Goal: Register for event/course

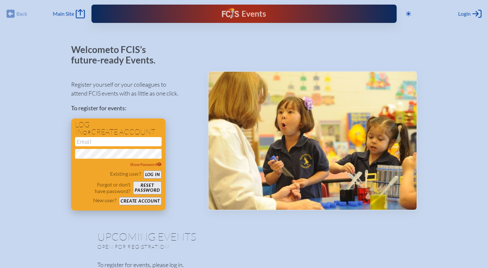
type input "[EMAIL_ADDRESS][DOMAIN_NAME]"
click at [152, 173] on button "Log in" at bounding box center [152, 175] width 18 height 8
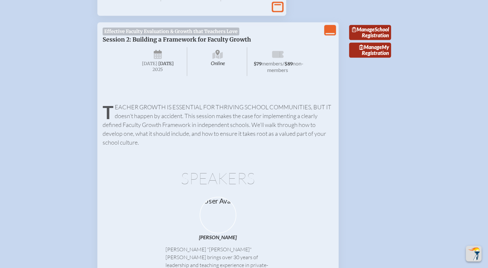
scroll to position [149, 0]
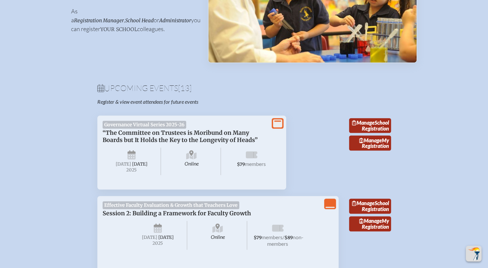
click at [328, 209] on icon "View Less" at bounding box center [329, 203] width 9 height 9
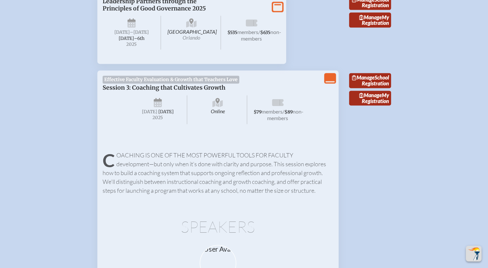
scroll to position [513, 0]
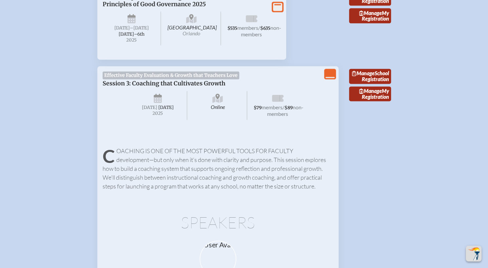
click at [328, 79] on icon "View Less" at bounding box center [329, 73] width 9 height 9
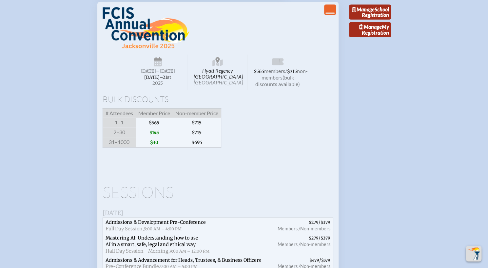
scroll to position [978, 0]
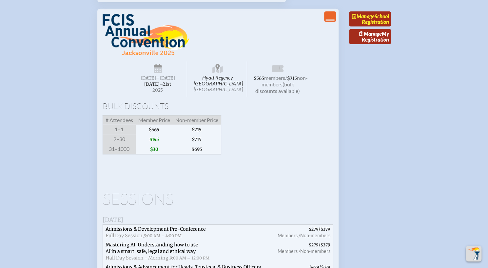
click at [376, 27] on link "Manage School Registration" at bounding box center [370, 18] width 42 height 15
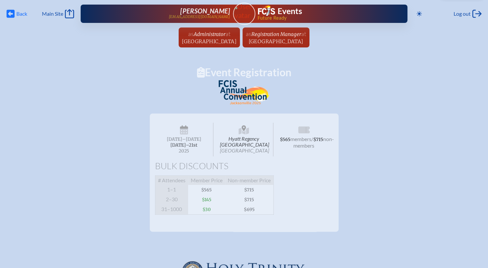
click at [13, 15] on icon at bounding box center [11, 14] width 8 height 8
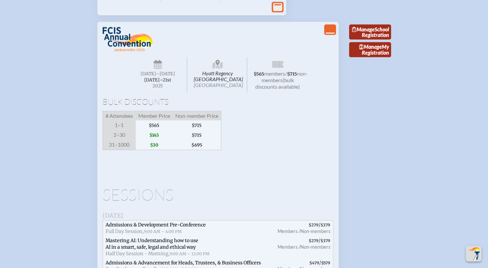
scroll to position [956, 0]
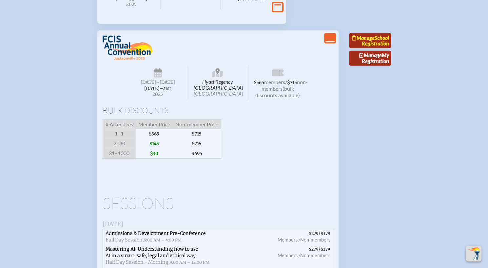
click at [374, 41] on span "Manage" at bounding box center [363, 38] width 23 height 6
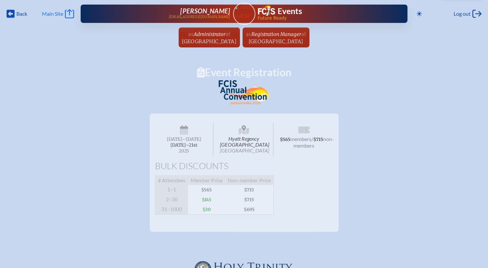
click at [62, 11] on span "Main Site" at bounding box center [52, 13] width 21 height 7
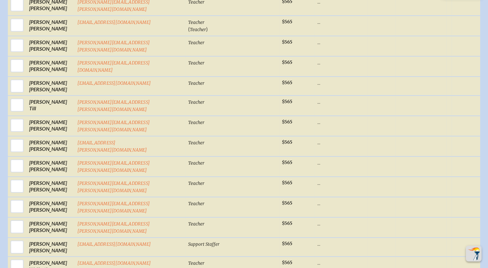
scroll to position [2693, 0]
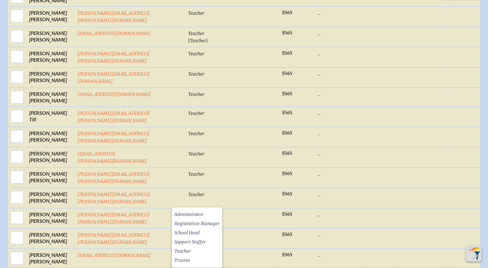
click at [46, 221] on li "Ms." at bounding box center [48, 220] width 28 height 9
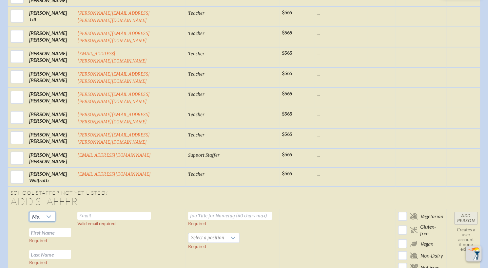
scroll to position [2782, 0]
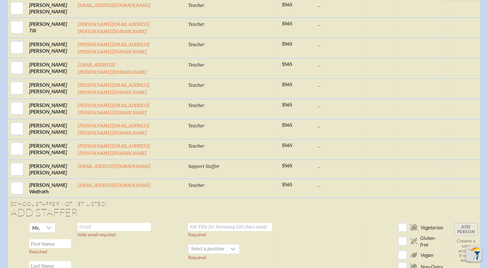
click at [62, 239] on input "text" at bounding box center [50, 243] width 42 height 9
type input "Renee"
type input "Smith"
type input "rsmith@htes.org"
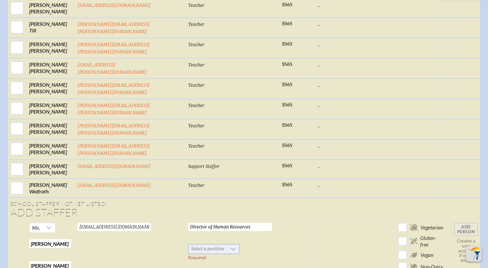
type input "Director of Human Resources"
click at [188, 245] on span "Select a position" at bounding box center [207, 249] width 38 height 9
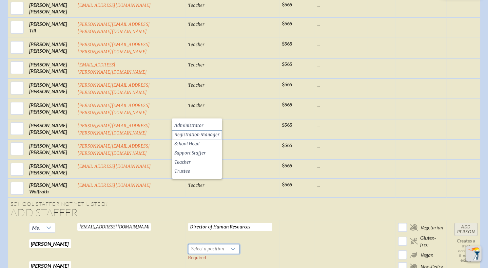
click at [190, 136] on span "Registration Manager" at bounding box center [196, 135] width 45 height 7
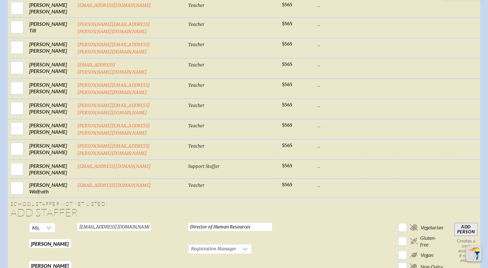
click at [457, 223] on input "Add Person" at bounding box center [465, 229] width 23 height 13
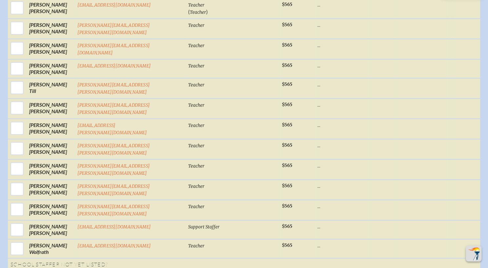
scroll to position [2756, 0]
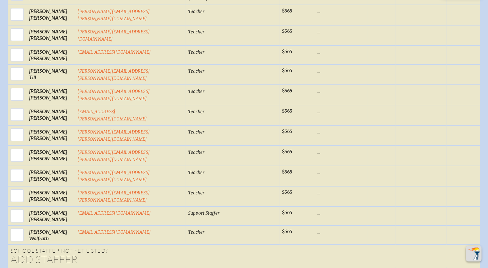
click at [46, 176] on li "Ms." at bounding box center [48, 178] width 28 height 9
type input "Jennifer"
type input "Glinka"
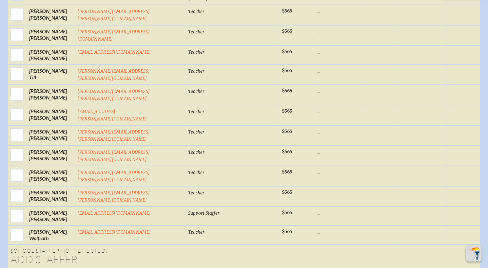
type input "jglinka@htes.org"
type input "Junior High Academic Adviser/Counselor"
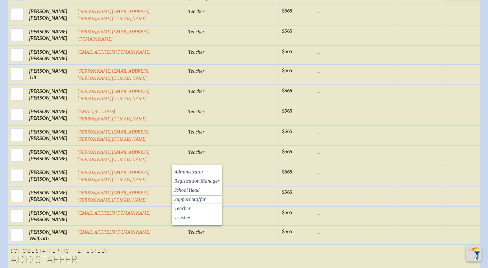
click at [195, 197] on span "Support Staffer" at bounding box center [189, 199] width 31 height 7
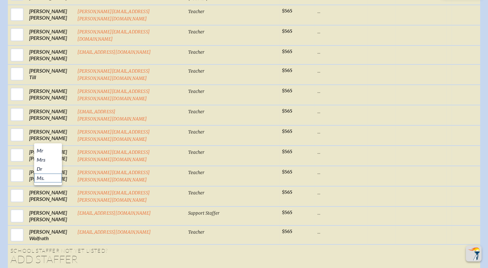
click at [49, 176] on li "Ms." at bounding box center [48, 178] width 28 height 9
type input "Nicki"
type input "Hensley"
type input "nhensley@htes.org"
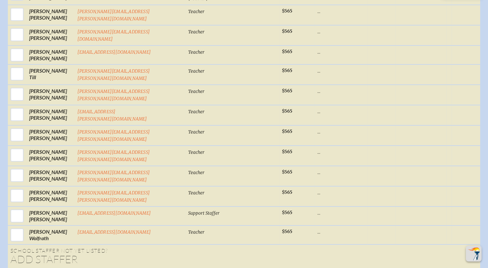
scroll to position [0, 7]
type input "Director of Communications and Marketing"
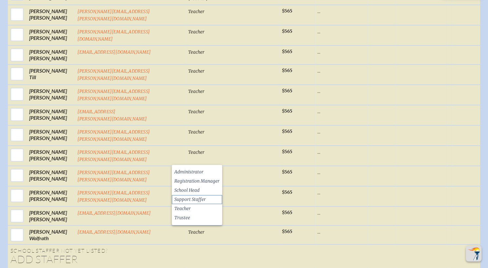
click at [191, 202] on span "Support Staffer" at bounding box center [189, 199] width 31 height 7
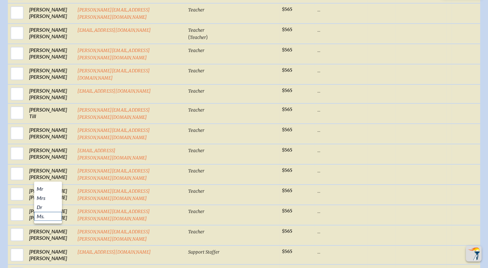
click at [43, 213] on span "Ms." at bounding box center [41, 216] width 8 height 7
type input "Kim"
type input "Castle"
type input "kcastle@htes.org"
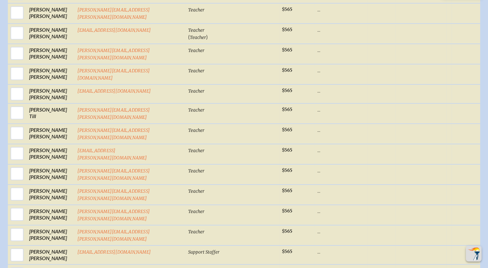
type input "Lower School Admissions"
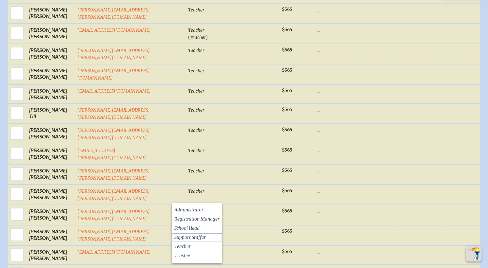
click at [195, 239] on span "Support Staffer" at bounding box center [189, 237] width 31 height 7
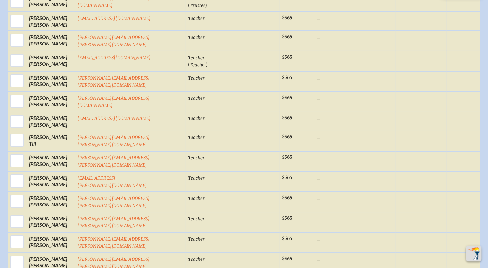
scroll to position [2758, 0]
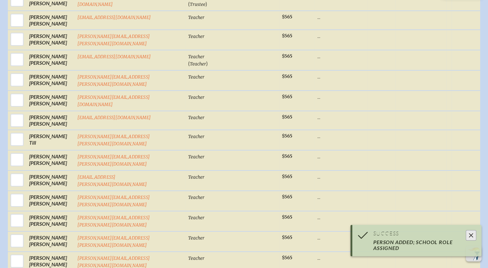
click at [44, 237] on span "Ms." at bounding box center [41, 235] width 8 height 7
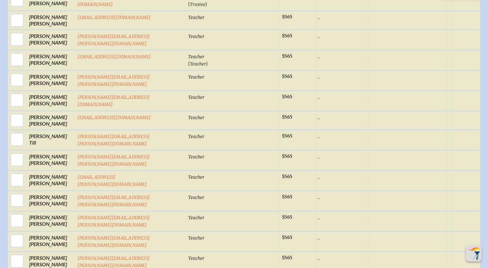
type input "Lindsay"
type input "Stazzone"
type input "lstazzone@htes.org"
type input "HT Fund and Alumni Manager"
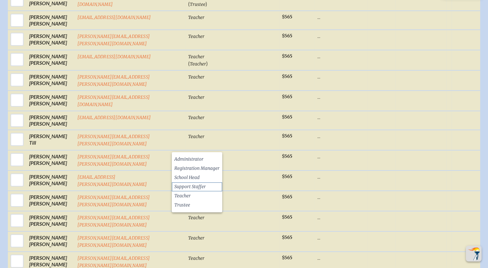
click at [193, 188] on span "Support Staffer" at bounding box center [189, 187] width 31 height 7
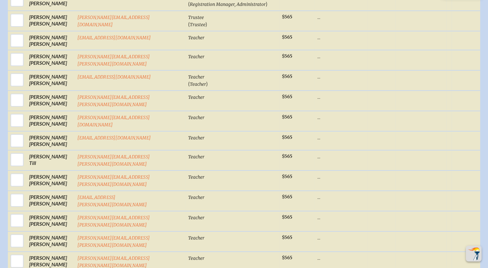
scroll to position [2759, 0]
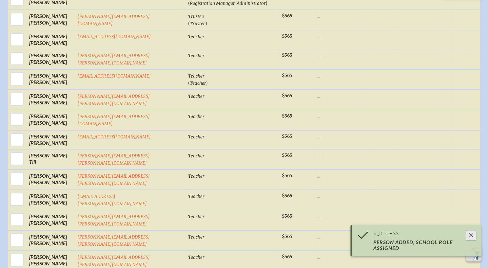
click at [47, 225] on li "Mr" at bounding box center [48, 226] width 28 height 9
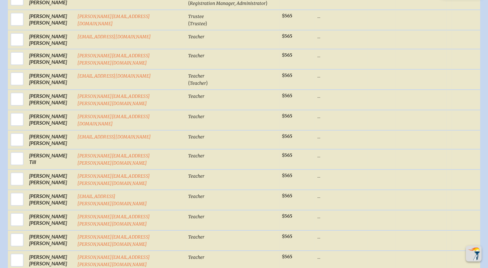
type input "John"
type input "Rothell"
type input "jrothell@htes.org"
type input "Director of Development"
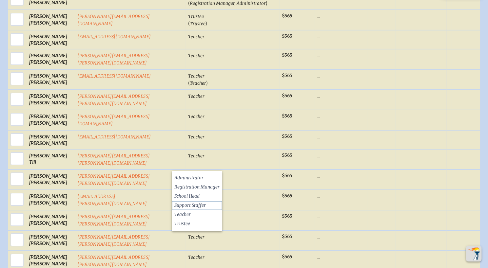
click at [186, 208] on span "Support Staffer" at bounding box center [189, 205] width 31 height 7
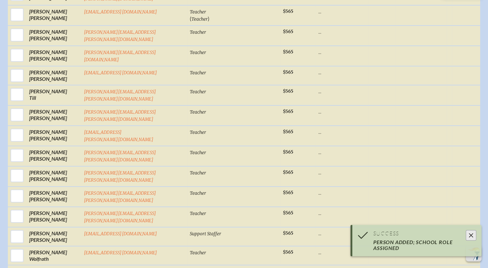
scroll to position [2877, 0]
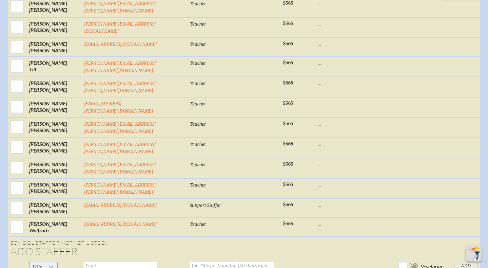
click at [45, 262] on span "Title" at bounding box center [36, 266] width 15 height 9
click at [41, 174] on span "Ms." at bounding box center [41, 176] width 8 height 7
type input "Sharon"
type input "Edgerton"
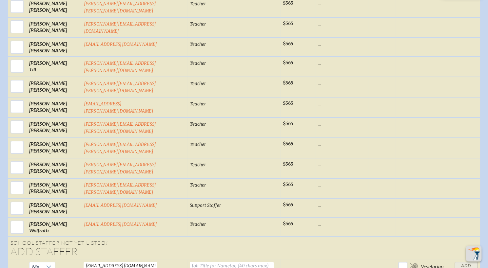
type input "sedgerton@htes.org"
type input "Director of Admissions"
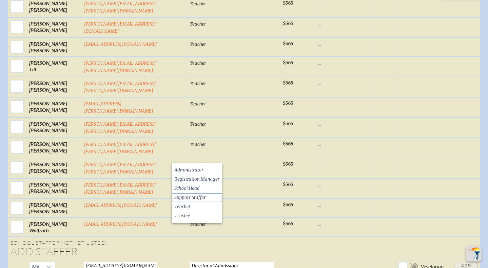
click at [189, 195] on span "Support Staffer" at bounding box center [189, 198] width 31 height 7
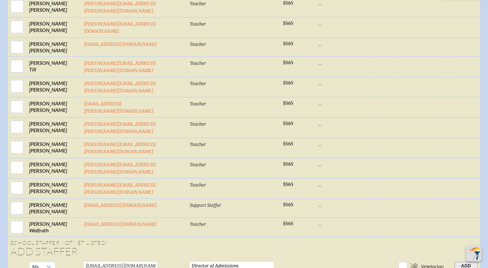
click at [466, 262] on input "Add Person" at bounding box center [465, 268] width 23 height 13
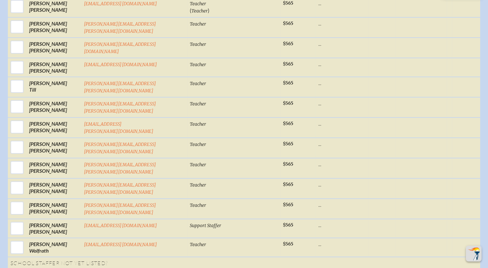
scroll to position [2878, 0]
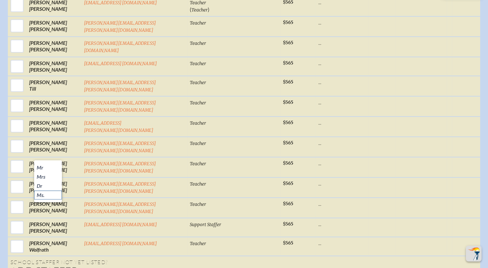
click at [48, 194] on li "Ms." at bounding box center [48, 195] width 28 height 9
type input "Jennifer"
type input "Hoffman"
type input "jhoffman@htes.org"
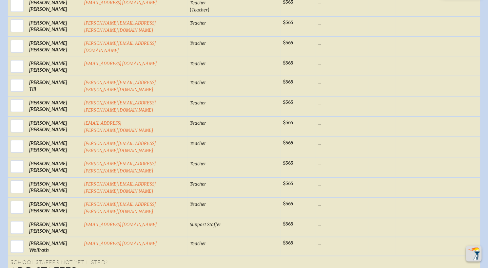
type input "Lower School Head"
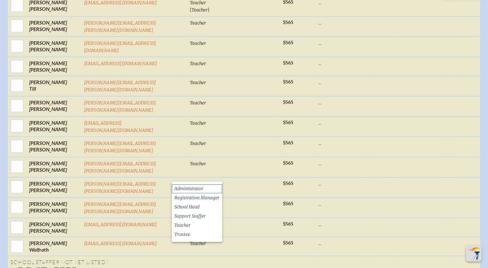
click at [182, 189] on span "Administrator" at bounding box center [188, 189] width 29 height 7
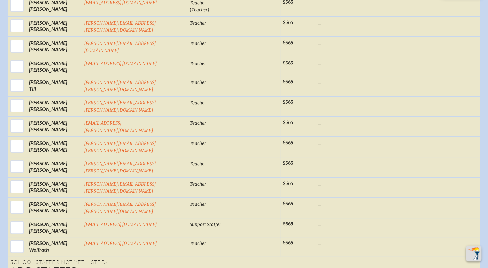
click at [46, 167] on li "Mr" at bounding box center [48, 167] width 28 height 9
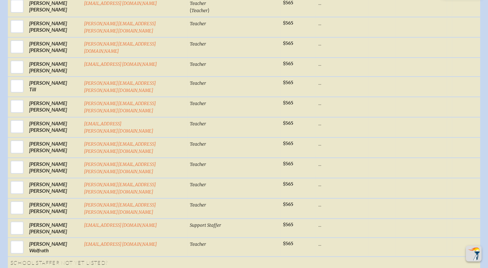
type input "Jonathan"
type input "Kellam"
type input "jkellam@htes.org"
type input "Interim Head of School"
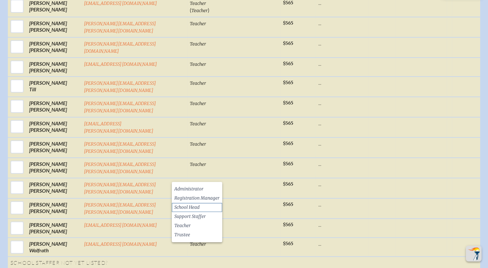
click at [184, 205] on span "School Head" at bounding box center [186, 207] width 25 height 7
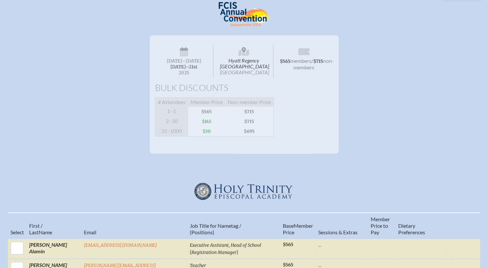
scroll to position [0, 0]
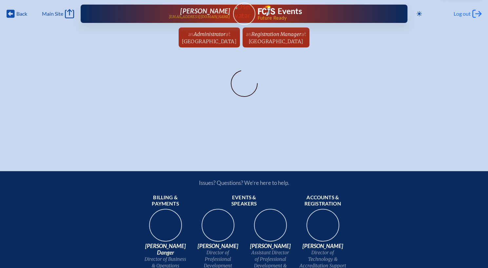
click at [464, 13] on span "Log out" at bounding box center [461, 13] width 17 height 7
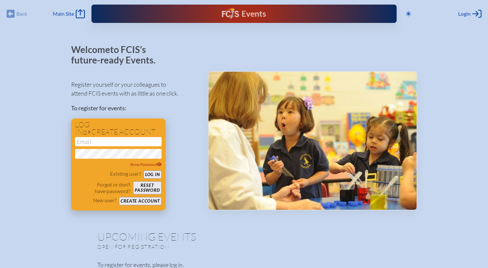
type input "[EMAIL_ADDRESS][DOMAIN_NAME]"
click at [154, 174] on button "Log in" at bounding box center [152, 175] width 18 height 8
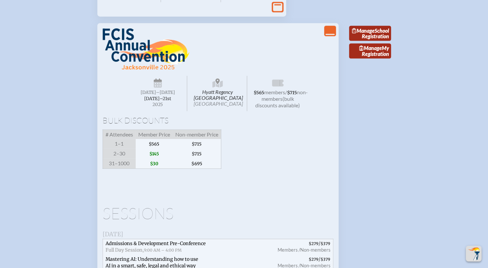
scroll to position [967, 0]
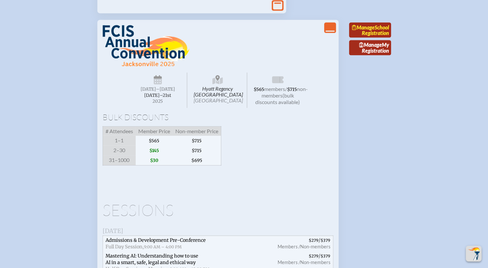
click at [369, 38] on link "Manage School Registration" at bounding box center [370, 30] width 42 height 15
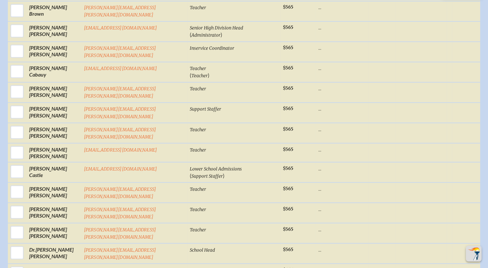
scroll to position [621, 0]
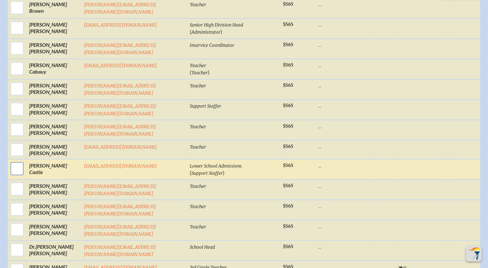
click at [22, 160] on input "checkbox" at bounding box center [17, 168] width 16 height 16
checkbox input "true"
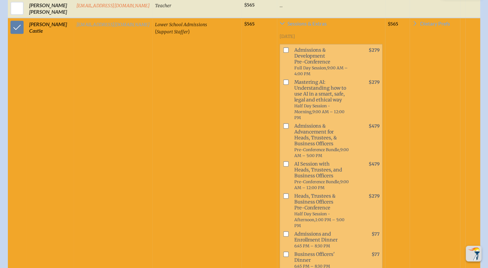
scroll to position [766, 0]
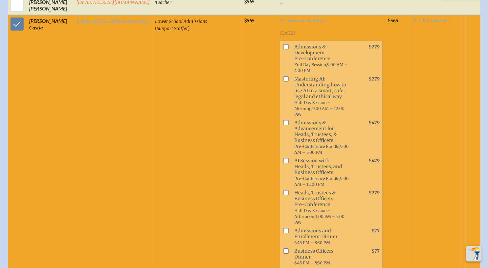
click at [283, 45] on input "checkbox" at bounding box center [285, 47] width 5 height 5
checkbox input "true"
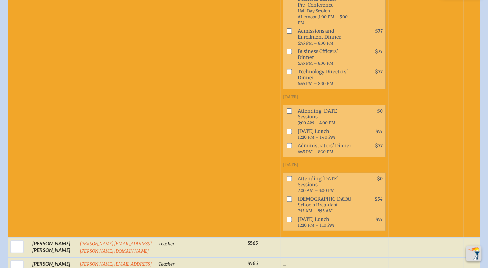
scroll to position [969, 0]
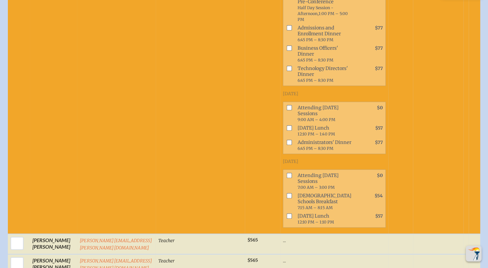
click at [286, 105] on input "checkbox" at bounding box center [288, 107] width 5 height 5
checkbox input "true"
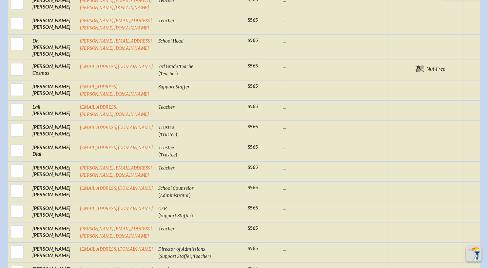
scroll to position [1233, 0]
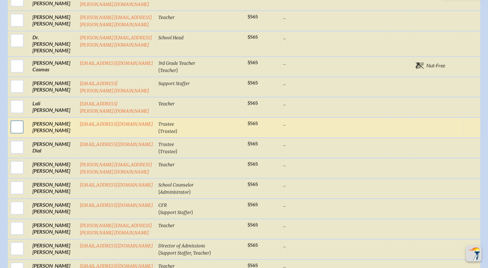
click at [14, 119] on input "checkbox" at bounding box center [17, 127] width 16 height 16
checkbox input "true"
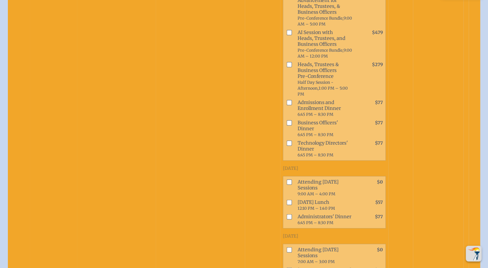
scroll to position [1471, 0]
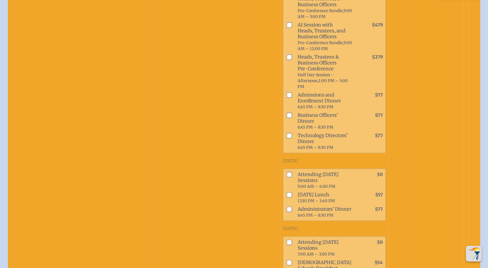
click at [286, 172] on input "checkbox" at bounding box center [288, 174] width 5 height 5
checkbox input "true"
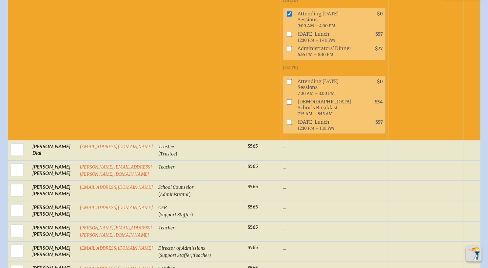
scroll to position [1640, 0]
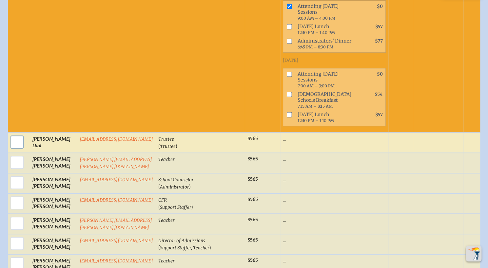
click at [16, 134] on input "checkbox" at bounding box center [17, 142] width 16 height 16
checkbox input "true"
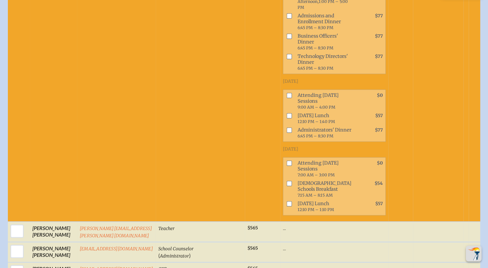
scroll to position [1965, 0]
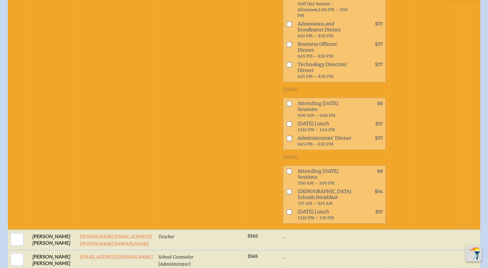
click at [286, 101] on input "checkbox" at bounding box center [288, 103] width 5 height 5
checkbox input "true"
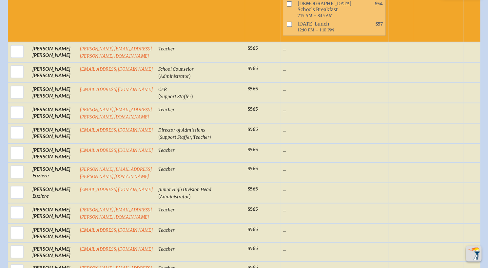
scroll to position [2161, 0]
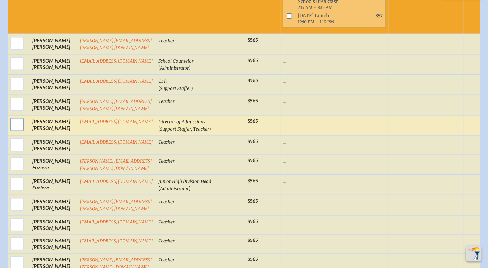
click at [11, 116] on input "checkbox" at bounding box center [17, 124] width 16 height 16
checkbox input "true"
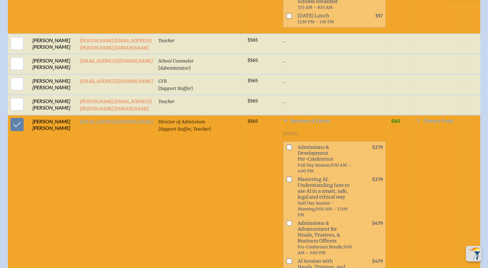
click at [286, 145] on input "checkbox" at bounding box center [288, 147] width 5 height 5
checkbox input "true"
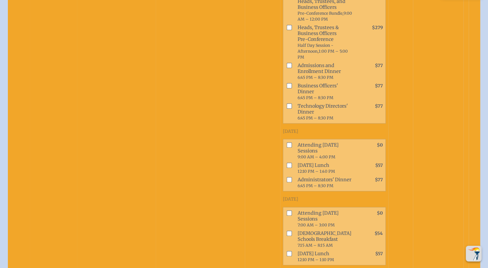
scroll to position [2431, 0]
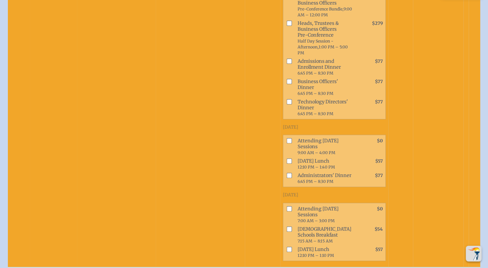
click at [286, 139] on input "checkbox" at bounding box center [288, 141] width 5 height 5
checkbox input "true"
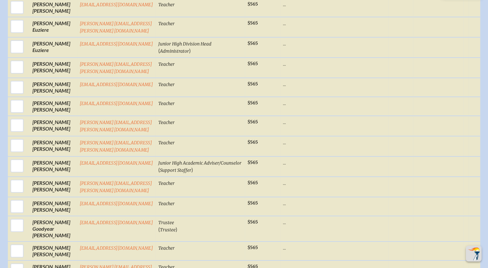
scroll to position [2709, 0]
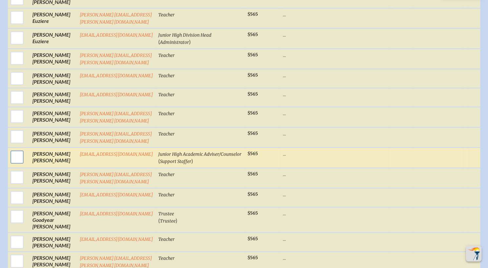
click at [12, 149] on input "checkbox" at bounding box center [17, 157] width 16 height 16
checkbox input "true"
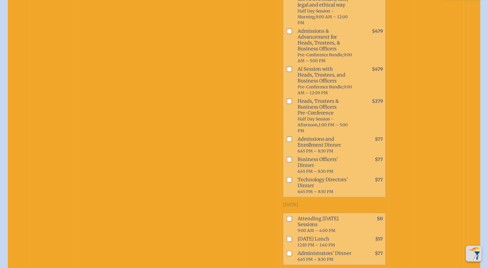
scroll to position [2939, 0]
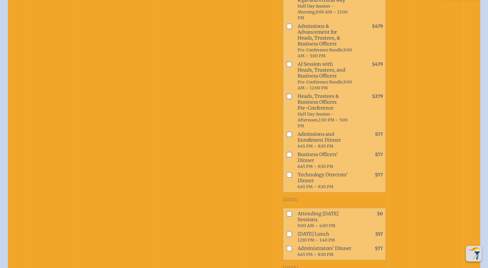
click at [286, 211] on input "checkbox" at bounding box center [288, 213] width 5 height 5
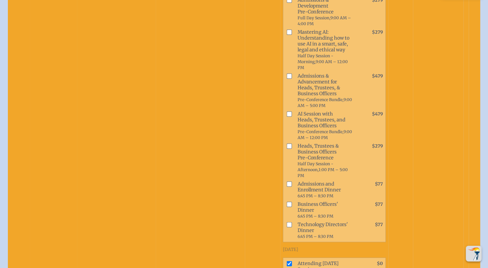
scroll to position [2988, 0]
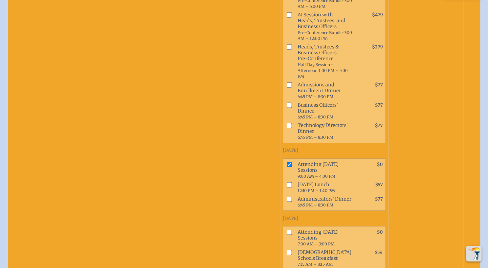
click at [286, 162] on input "checkbox" at bounding box center [288, 164] width 5 height 5
checkbox input "false"
click at [286, 230] on input "checkbox" at bounding box center [288, 232] width 5 height 5
checkbox input "true"
click at [286, 250] on input "checkbox" at bounding box center [288, 252] width 5 height 5
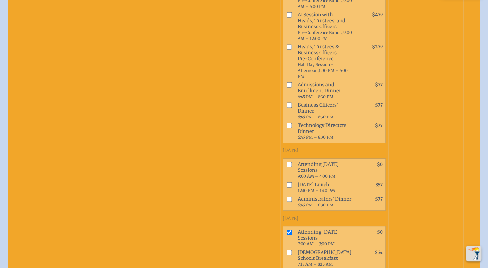
checkbox input "true"
click at [286, 270] on input "checkbox" at bounding box center [288, 272] width 5 height 5
checkbox input "true"
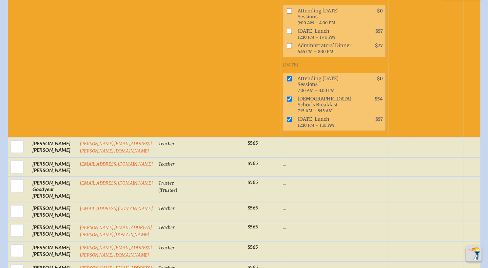
scroll to position [3156, 0]
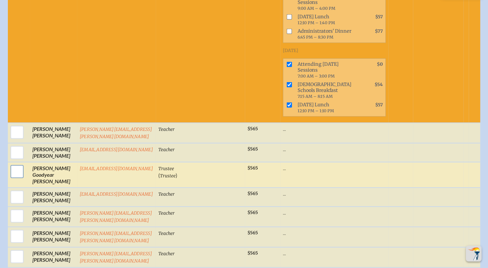
click at [13, 163] on input "checkbox" at bounding box center [17, 171] width 16 height 16
checkbox input "true"
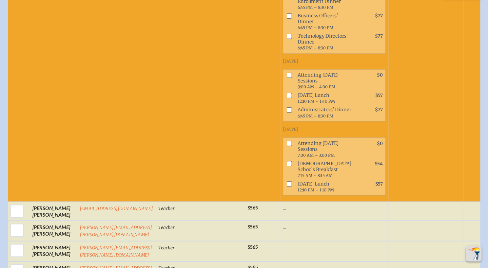
scroll to position [3549, 0]
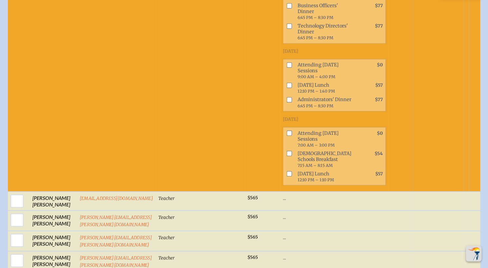
click at [286, 63] on input "checkbox" at bounding box center [288, 65] width 5 height 5
checkbox input "true"
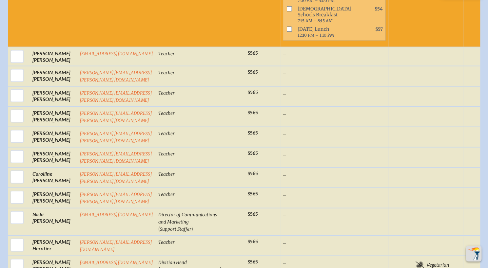
scroll to position [3699, 0]
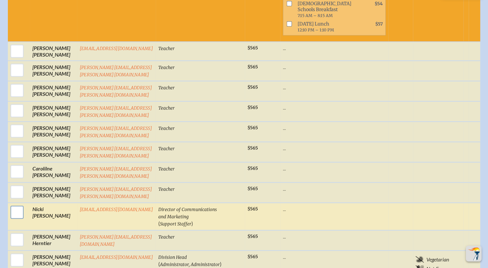
click at [15, 204] on input "checkbox" at bounding box center [17, 212] width 16 height 16
checkbox input "true"
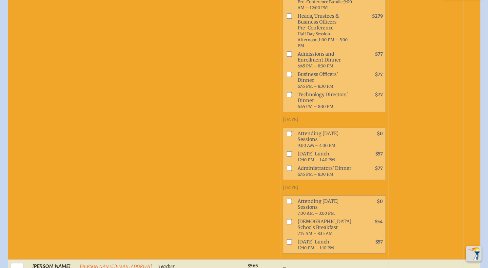
scroll to position [4020, 0]
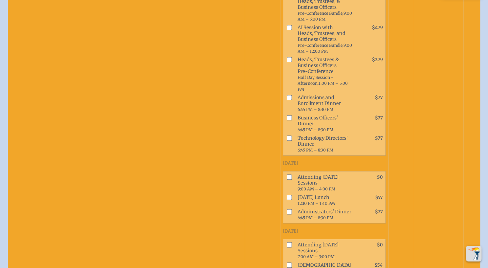
click at [286, 175] on input "checkbox" at bounding box center [288, 177] width 5 height 5
checkbox input "true"
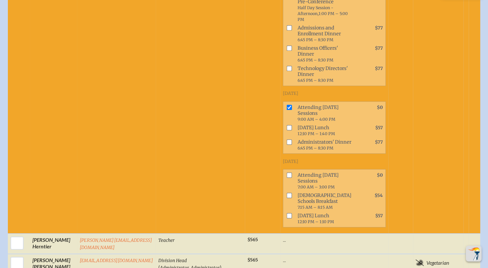
scroll to position [4116, 0]
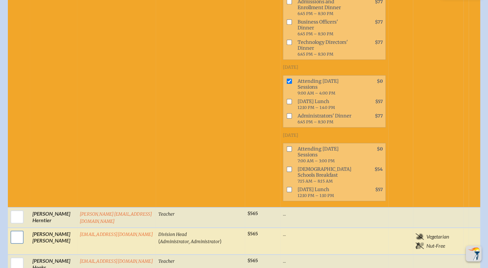
click at [12, 229] on input "checkbox" at bounding box center [17, 237] width 16 height 16
checkbox input "true"
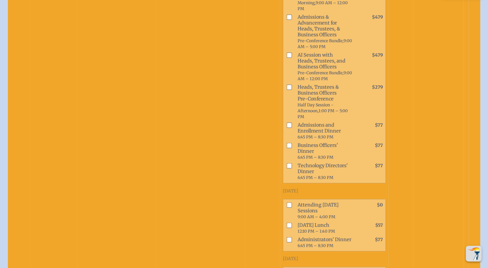
scroll to position [4464, 0]
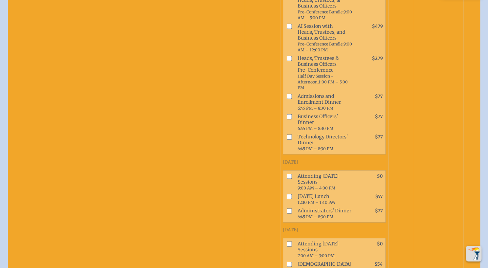
click at [286, 174] on input "checkbox" at bounding box center [288, 176] width 5 height 5
checkbox input "true"
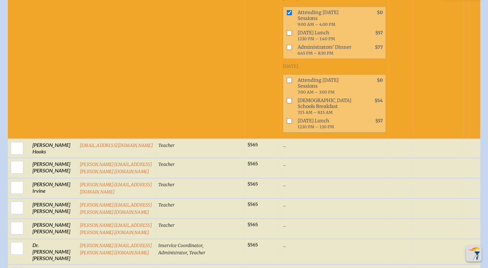
scroll to position [4651, 0]
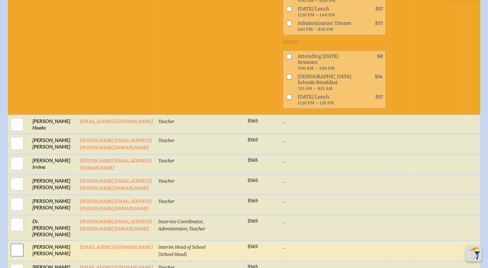
click at [18, 242] on input "checkbox" at bounding box center [17, 250] width 16 height 16
checkbox input "true"
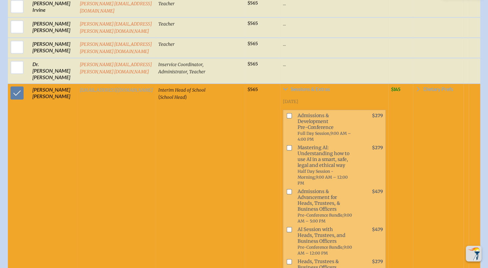
scroll to position [4835, 0]
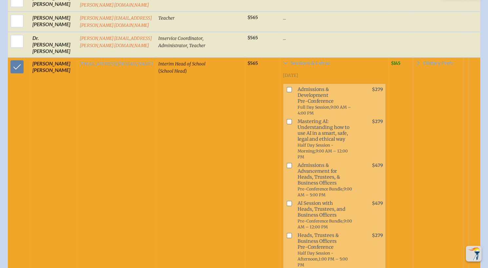
click at [286, 233] on input "checkbox" at bounding box center [288, 235] width 5 height 5
checkbox input "true"
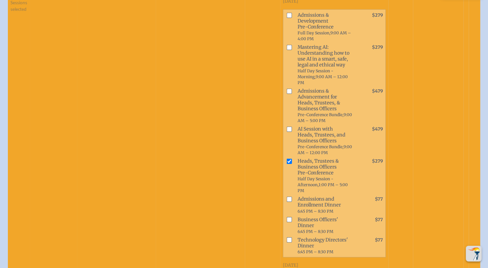
scroll to position [4931, 0]
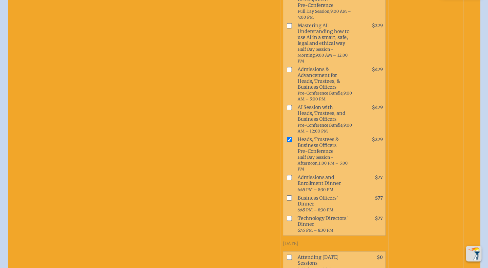
click at [286, 255] on input "checkbox" at bounding box center [288, 257] width 5 height 5
checkbox input "true"
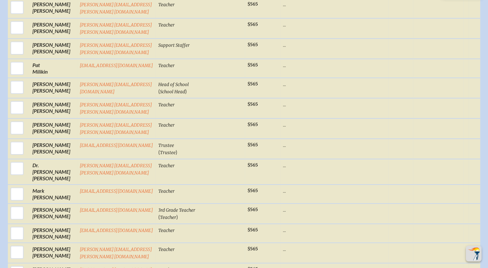
scroll to position [5659, 0]
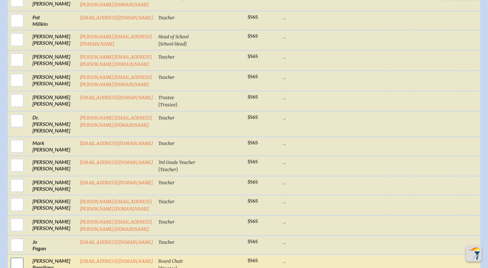
click at [12, 256] on input "checkbox" at bounding box center [17, 264] width 16 height 16
checkbox input "true"
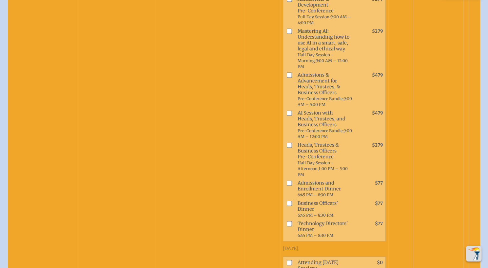
scroll to position [5952, 0]
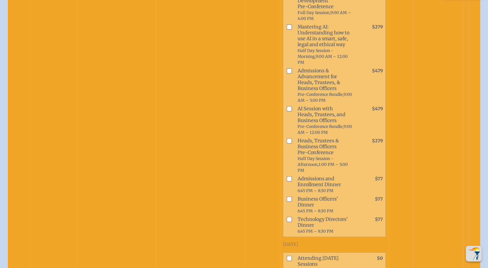
click at [286, 256] on input "checkbox" at bounding box center [288, 258] width 5 height 5
checkbox input "true"
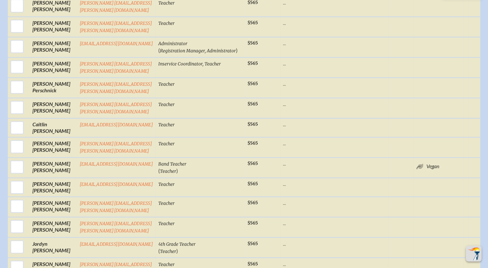
scroll to position [6345, 0]
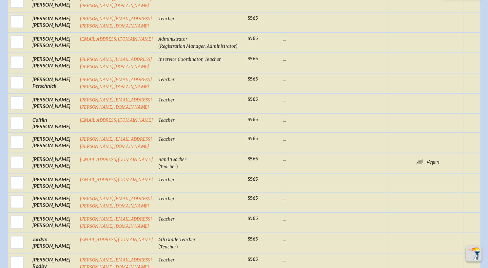
checkbox input "true"
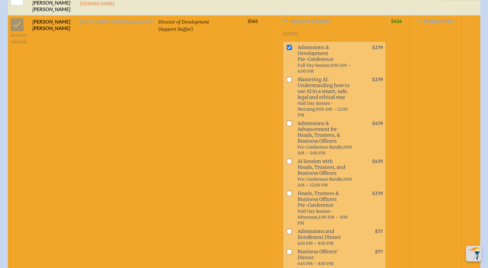
scroll to position [6655, 0]
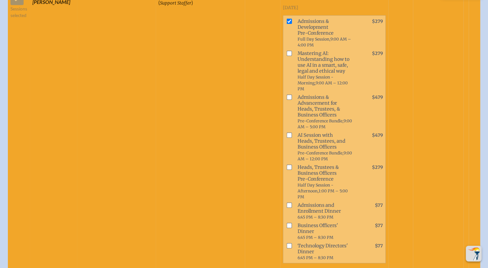
checkbox input "true"
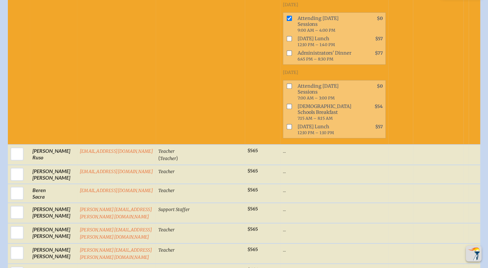
scroll to position [6930, 0]
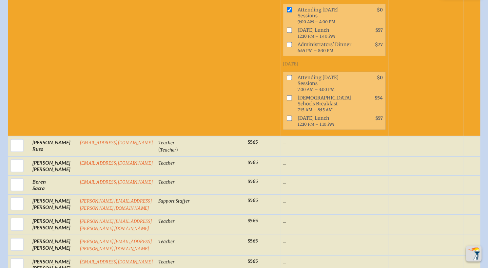
checkbox input "true"
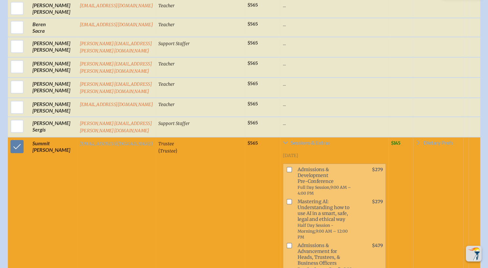
scroll to position [7100, 0]
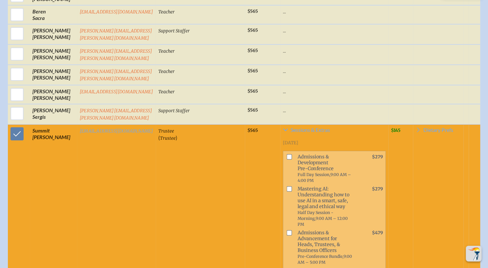
checkbox input "true"
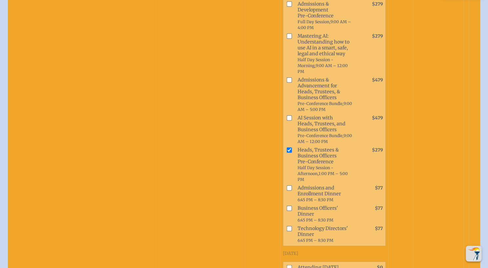
scroll to position [7266, 0]
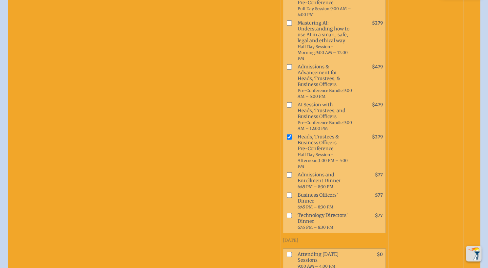
click at [286, 252] on input "checkbox" at bounding box center [288, 254] width 5 height 5
checkbox input "true"
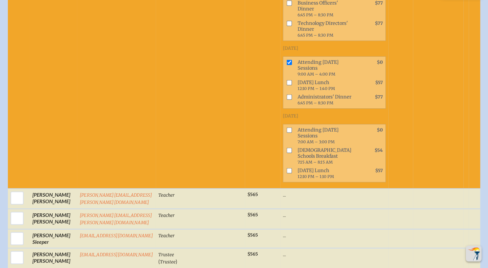
scroll to position [7475, 0]
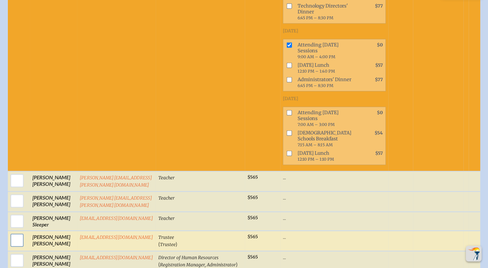
click at [17, 232] on input "checkbox" at bounding box center [17, 240] width 16 height 16
checkbox input "true"
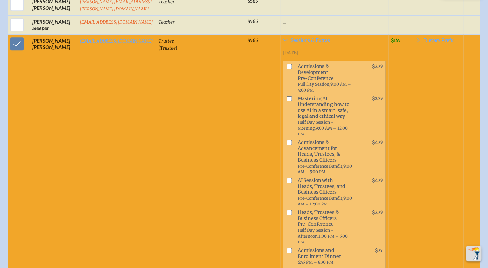
scroll to position [7694, 0]
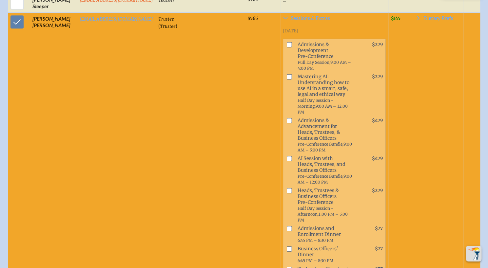
checkbox input "true"
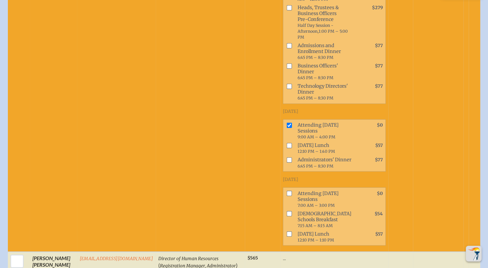
scroll to position [7882, 0]
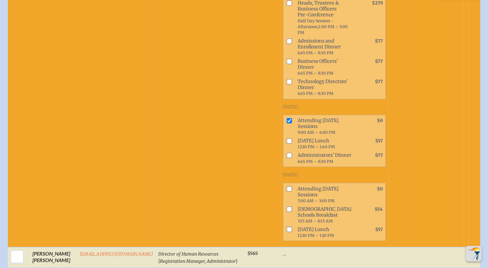
checkbox input "true"
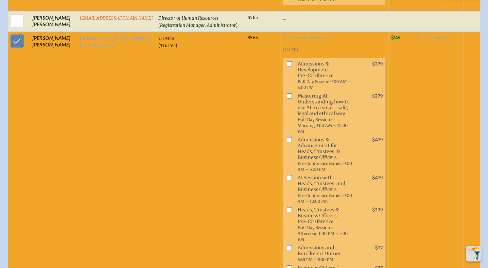
scroll to position [8143, 0]
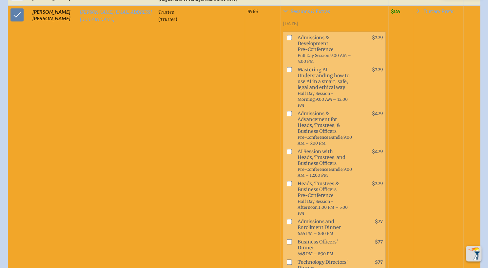
checkbox input "true"
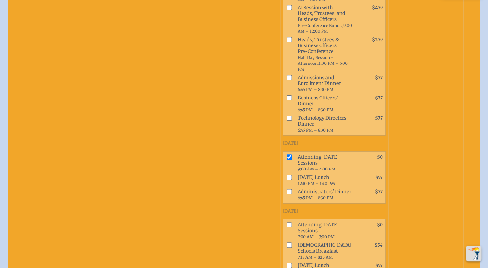
scroll to position [8292, 0]
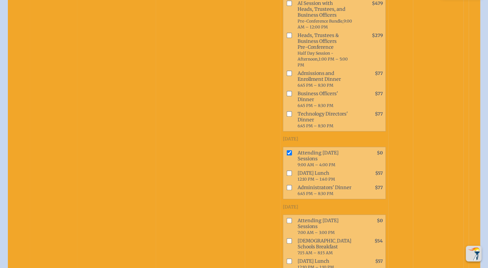
checkbox input "true"
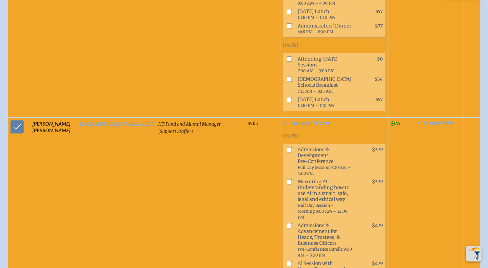
scroll to position [8453, 0]
click at [286, 148] on input "checkbox" at bounding box center [288, 150] width 5 height 5
checkbox input "true"
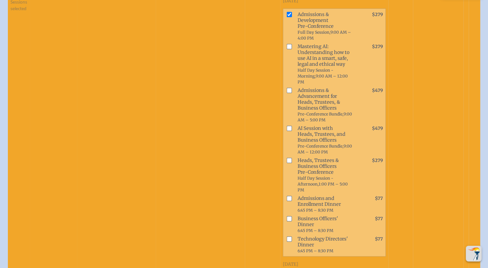
scroll to position [8619, 0]
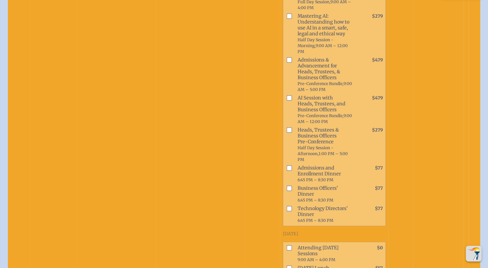
click at [286, 245] on input "checkbox" at bounding box center [288, 247] width 5 height 5
checkbox input "true"
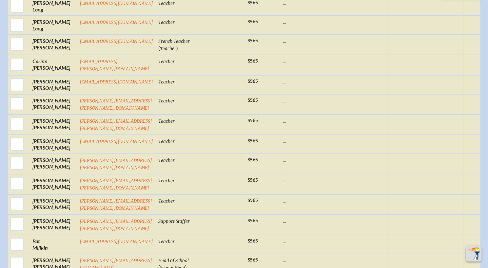
scroll to position [5439, 0]
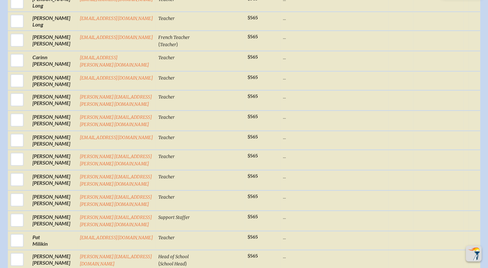
checkbox input "true"
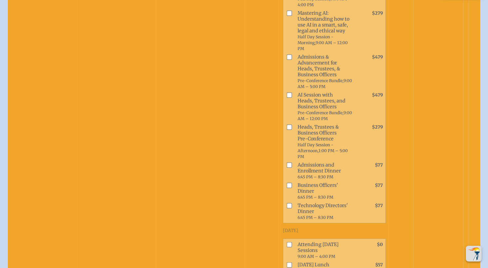
scroll to position [5811, 0]
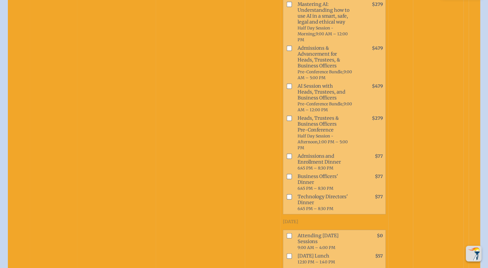
click at [286, 233] on input "checkbox" at bounding box center [288, 235] width 5 height 5
checkbox input "true"
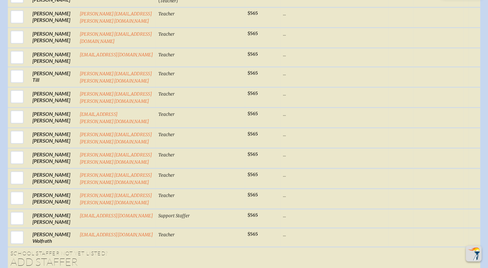
scroll to position [9465, 0]
